Goal: Task Accomplishment & Management: Manage account settings

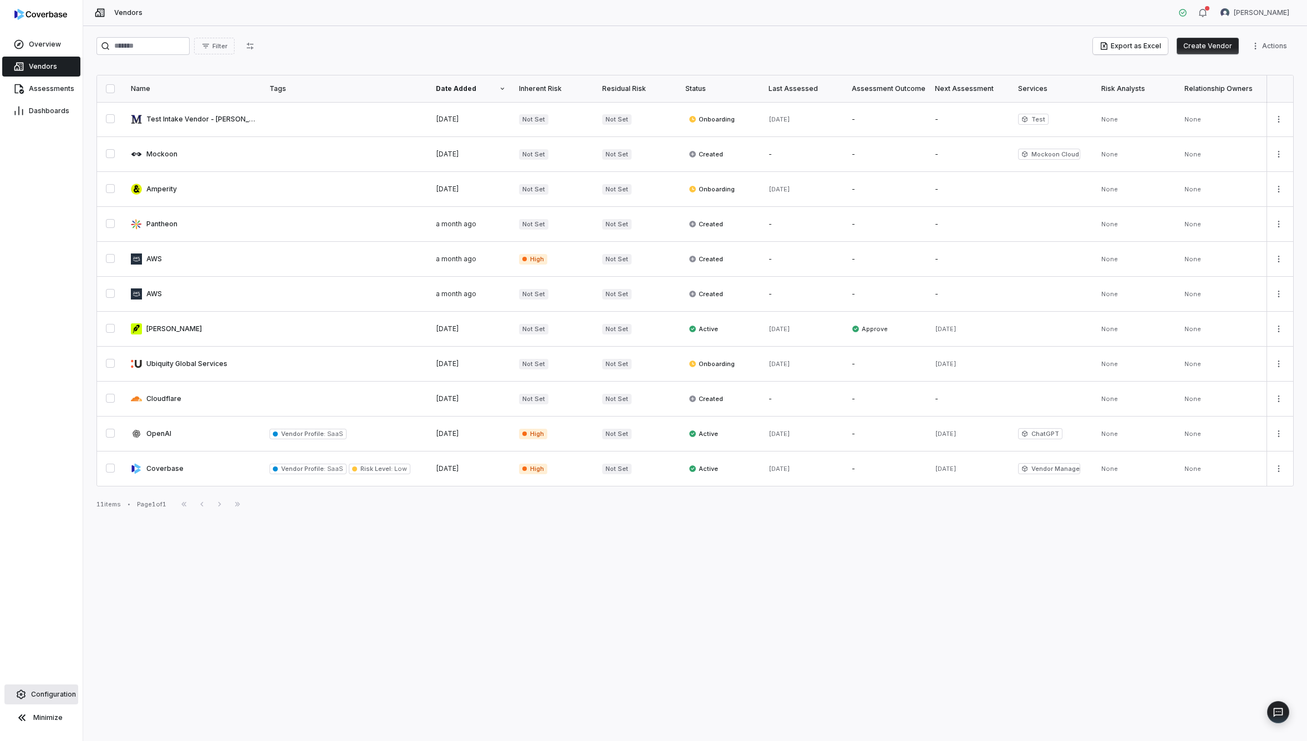
click at [42, 698] on span "Configuration" at bounding box center [53, 694] width 45 height 9
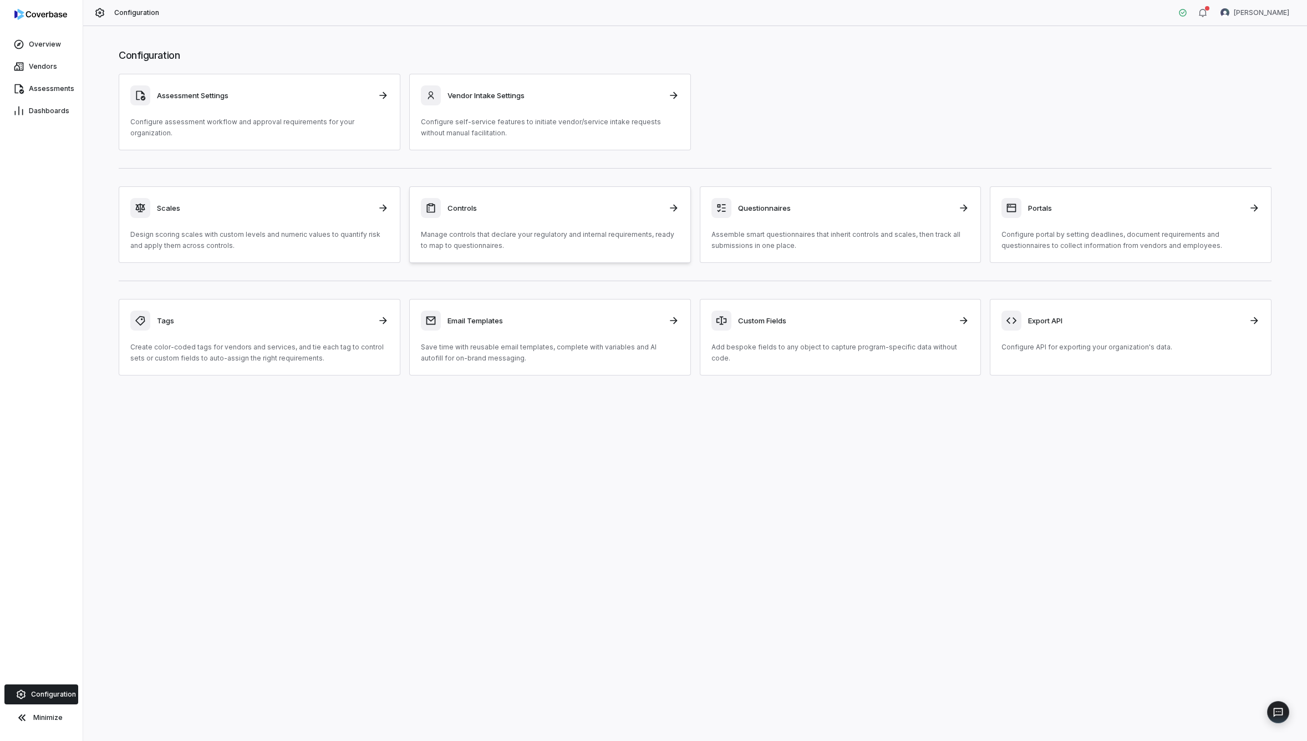
click at [536, 230] on p "Manage controls that declare your regulatory and internal requirements, ready t…" at bounding box center [550, 240] width 258 height 22
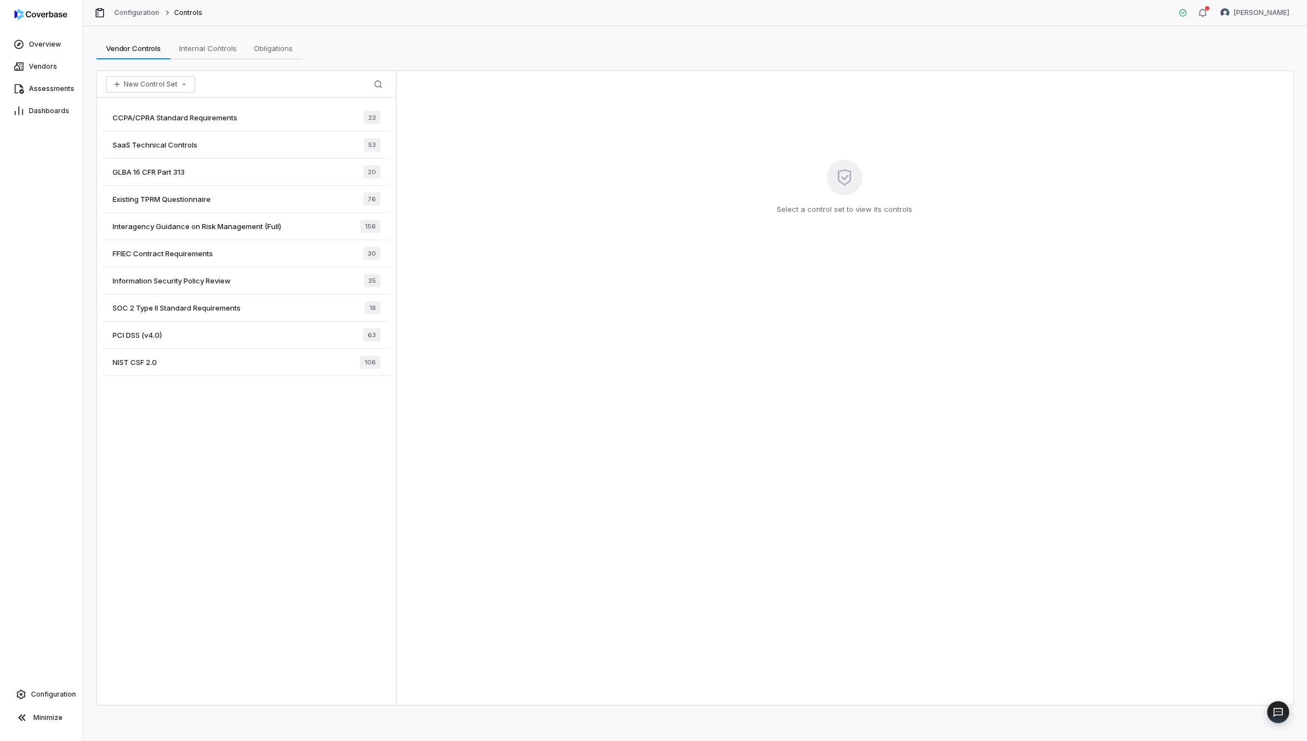
click at [240, 141] on div "SaaS Technical Controls 53" at bounding box center [247, 144] width 286 height 27
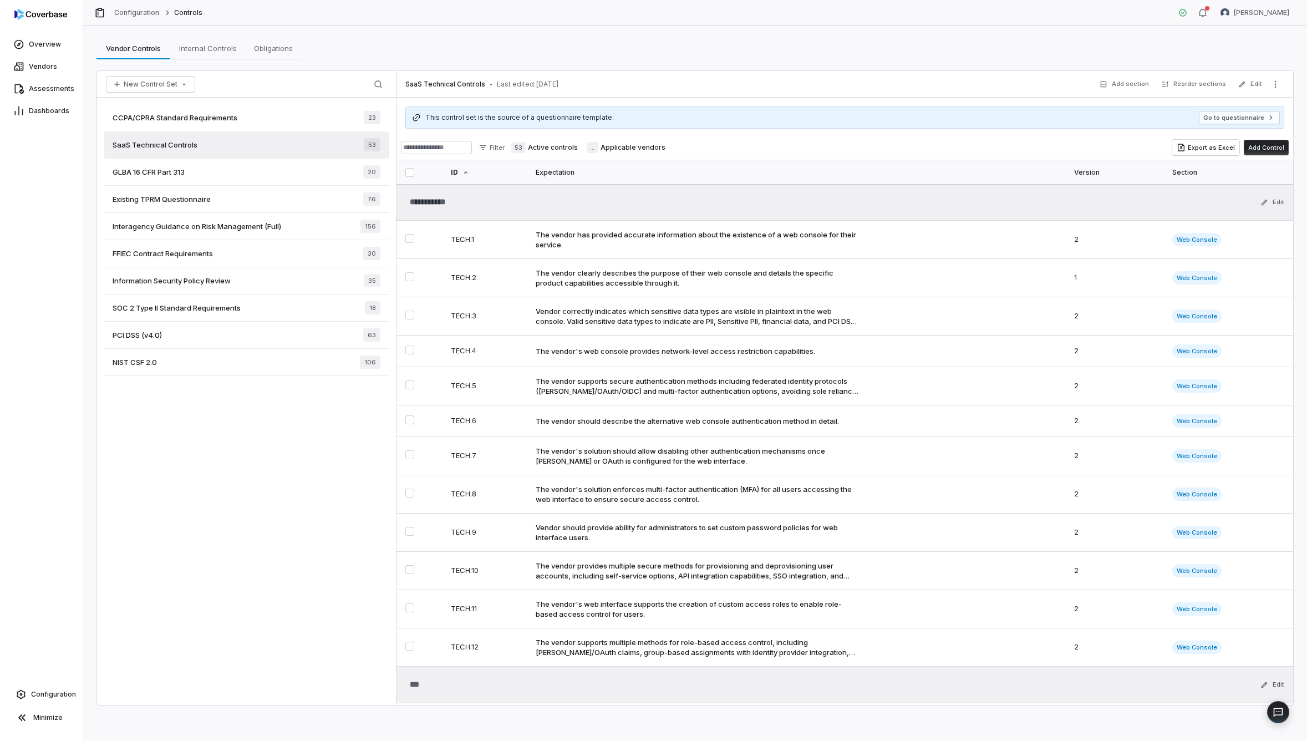
type textarea "*"
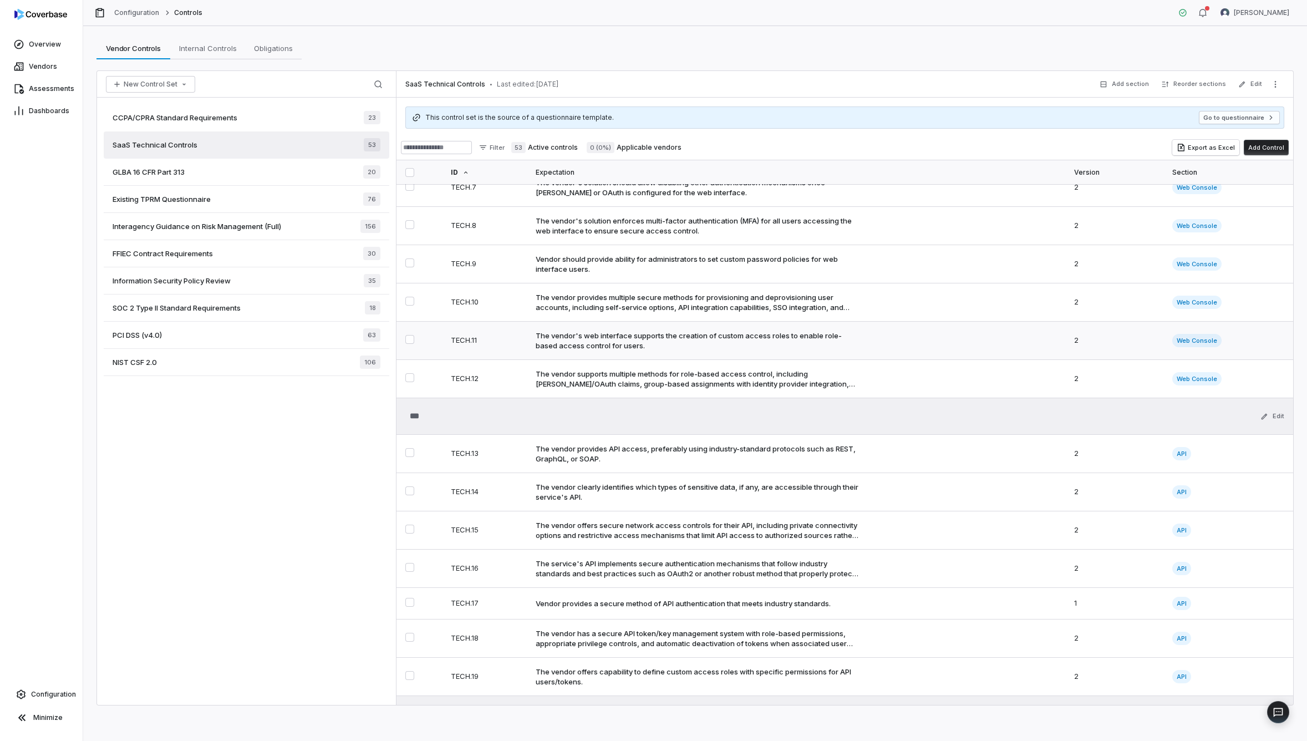
scroll to position [283, 0]
